Goal: Task Accomplishment & Management: Manage account settings

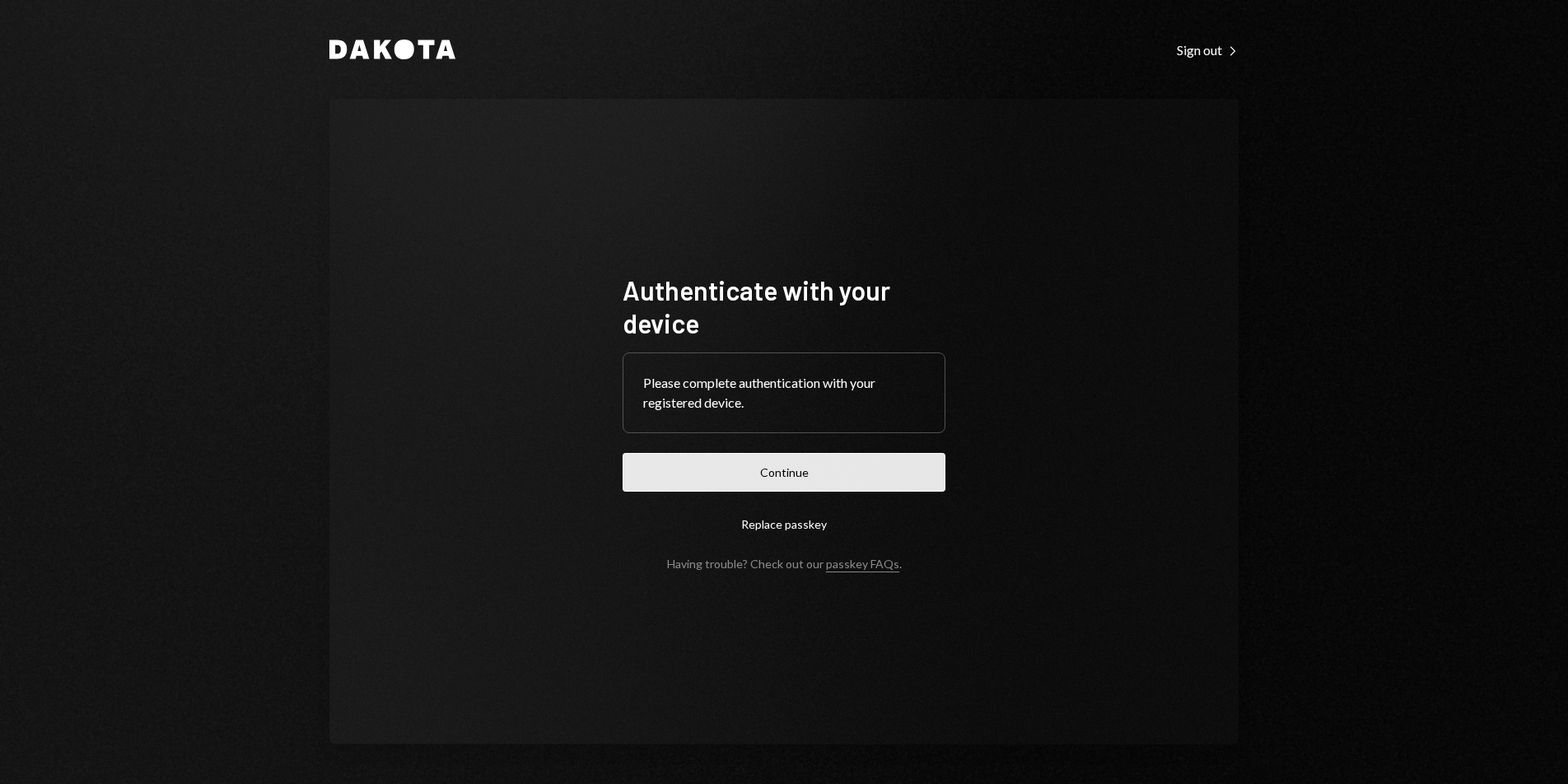
click at [878, 457] on button "Continue" at bounding box center [784, 472] width 323 height 39
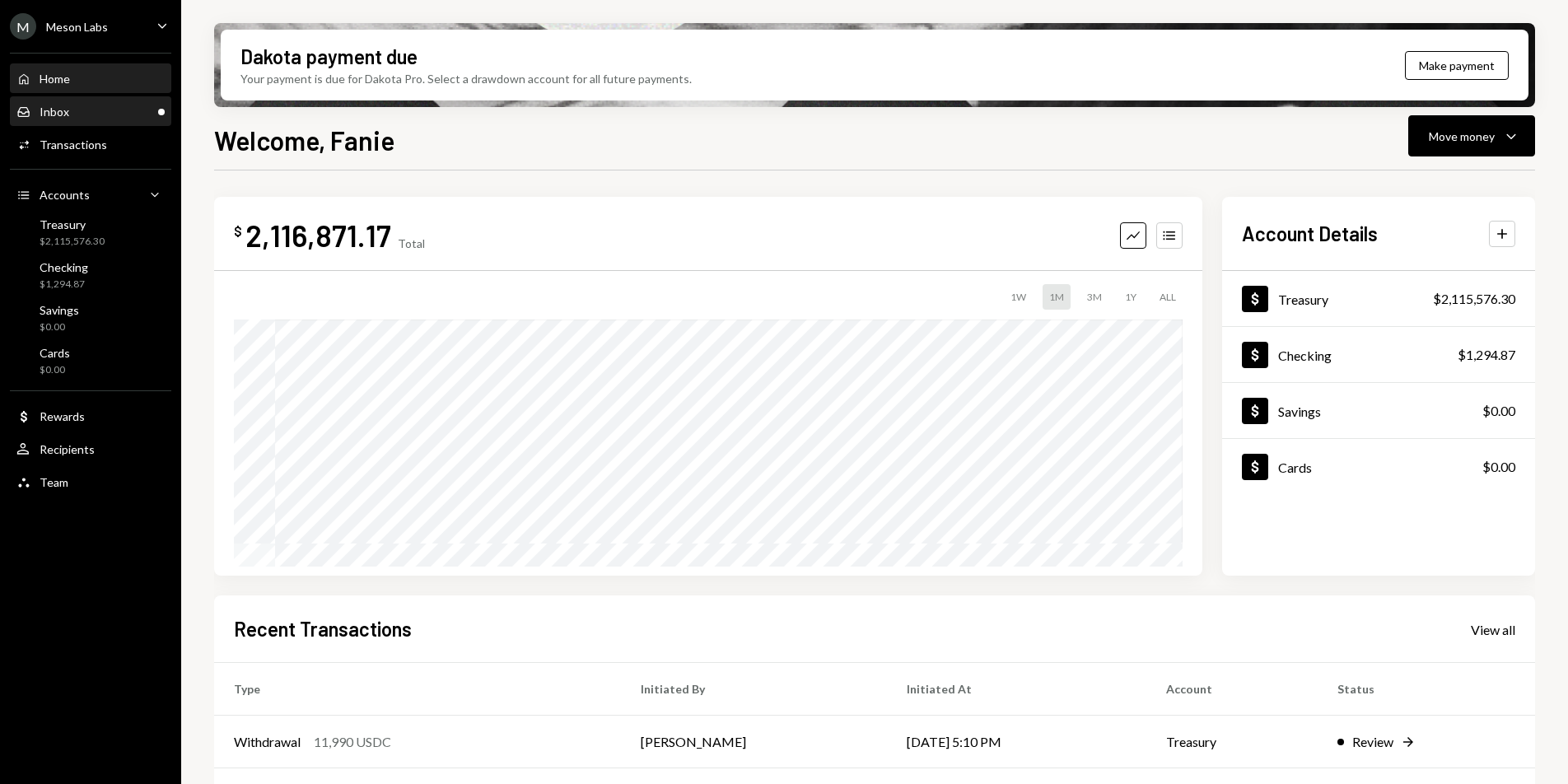
click at [97, 119] on div "Inbox Inbox" at bounding box center [90, 112] width 149 height 28
